Goal: Task Accomplishment & Management: Manage account settings

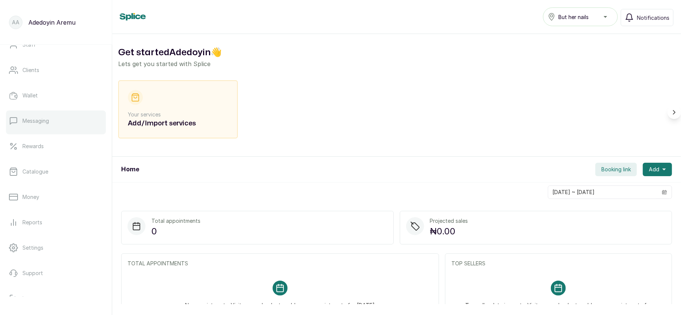
scroll to position [108, 0]
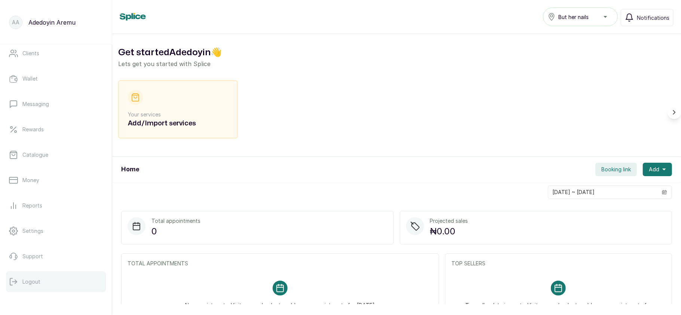
click at [29, 285] on p "Logout" at bounding box center [31, 281] width 18 height 7
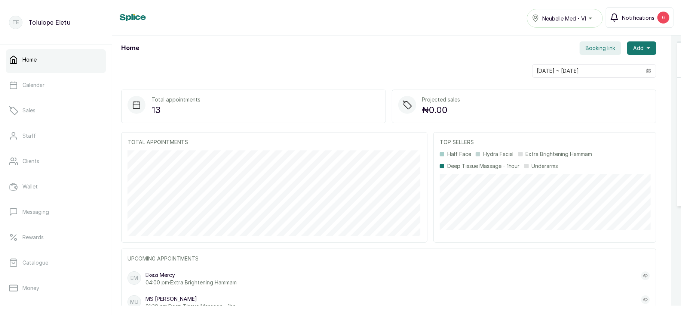
click at [620, 12] on button "Notifications 6" at bounding box center [639, 17] width 68 height 20
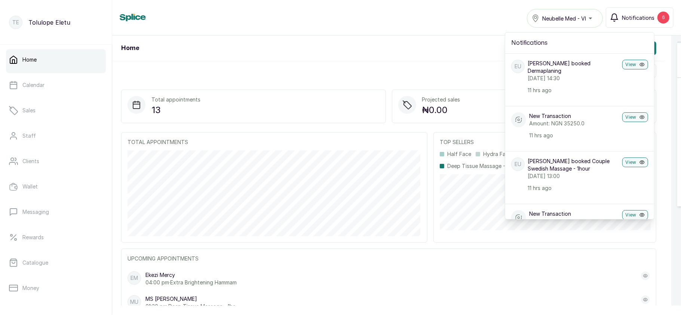
click at [620, 12] on button "Notifications 6" at bounding box center [639, 17] width 68 height 20
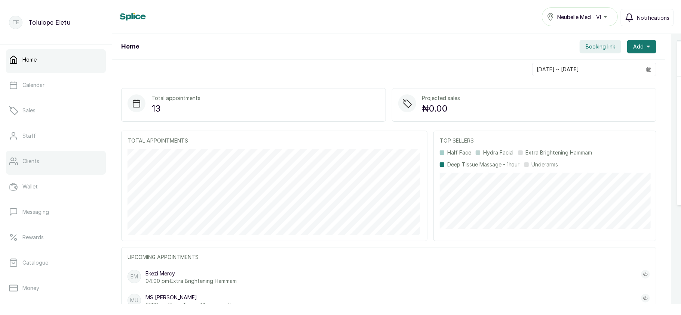
click at [41, 163] on link "Clients" at bounding box center [56, 161] width 100 height 21
